Goal: Task Accomplishment & Management: Complete application form

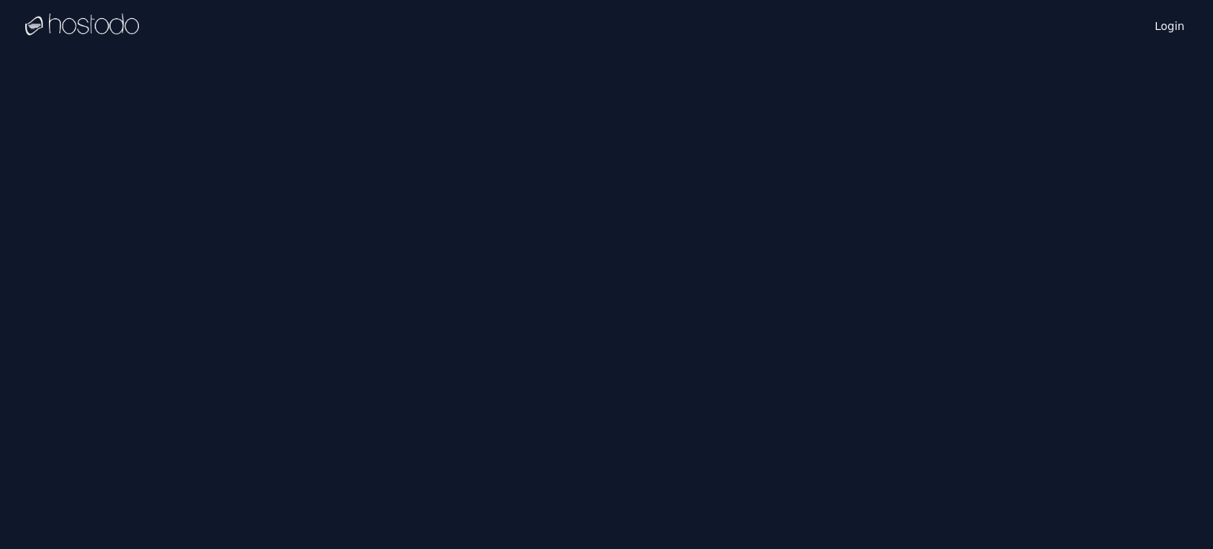
click at [65, 40] on div at bounding box center [82, 25] width 114 height 51
click at [77, 19] on img at bounding box center [82, 25] width 114 height 24
click at [7, 31] on div "Login" at bounding box center [606, 25] width 1213 height 51
